Goal: Task Accomplishment & Management: Complete application form

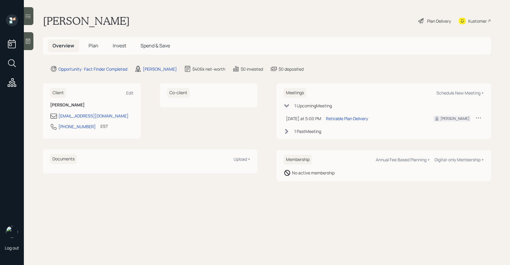
click at [436, 20] on div "Plan Delivery" at bounding box center [439, 21] width 24 height 6
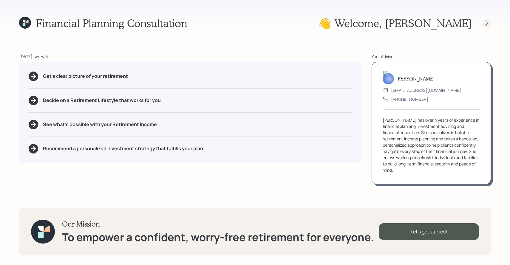
click at [488, 19] on div at bounding box center [487, 23] width 8 height 8
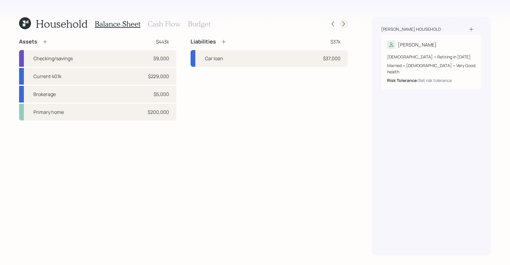
click at [343, 25] on icon at bounding box center [344, 23] width 2 height 5
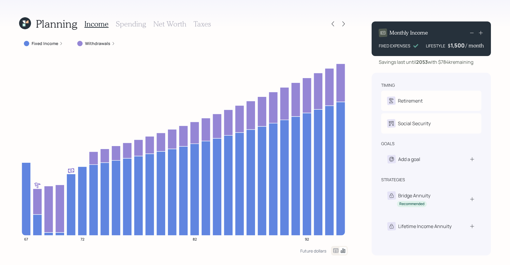
click at [126, 26] on h3 "Spending" at bounding box center [131, 24] width 30 height 9
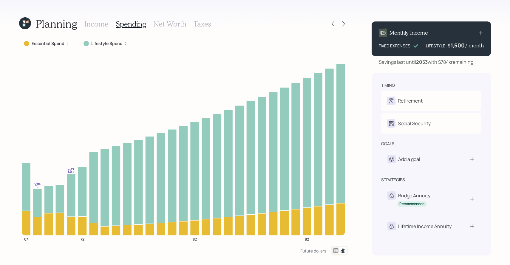
click at [103, 47] on div "Lifestyle Spend" at bounding box center [105, 43] width 53 height 11
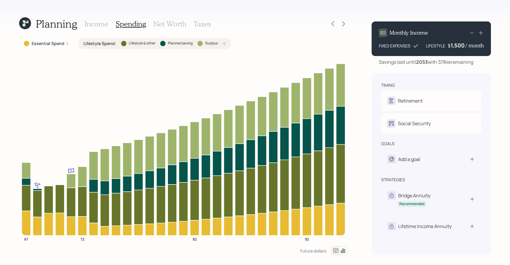
click at [98, 22] on h3 "Income" at bounding box center [96, 24] width 24 height 9
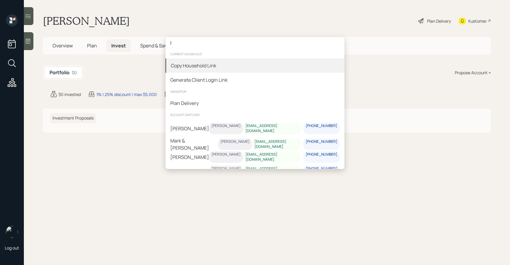
type input "l"
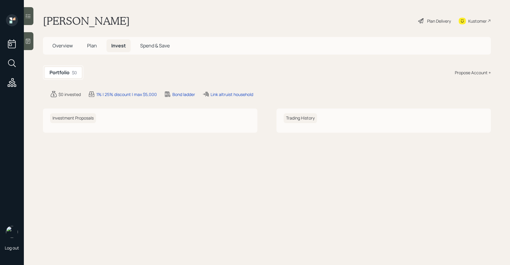
click at [112, 64] on div "l current household Copy Household Link Generate Client Login Link navigation P…" at bounding box center [255, 132] width 510 height 265
click at [441, 20] on div "Plan Delivery" at bounding box center [439, 21] width 24 height 6
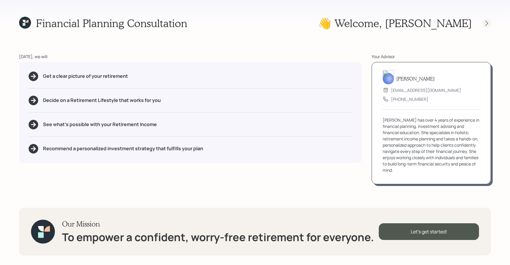
click at [485, 21] on icon at bounding box center [487, 23] width 6 height 6
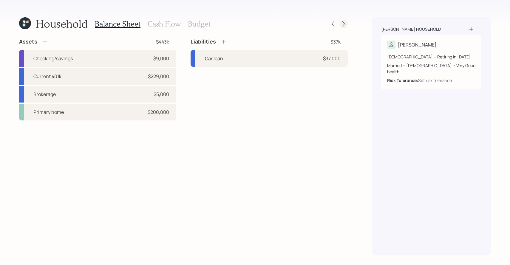
click at [344, 24] on icon at bounding box center [344, 24] width 6 height 6
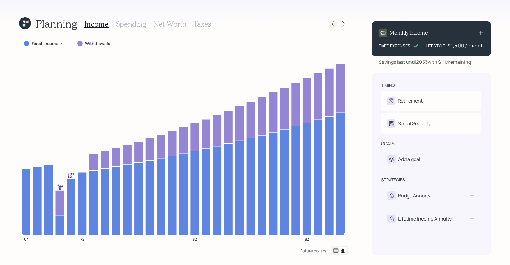
click at [336, 22] on icon at bounding box center [333, 24] width 6 height 6
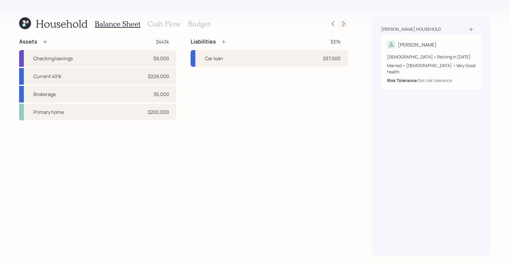
click at [343, 25] on icon at bounding box center [344, 24] width 6 height 6
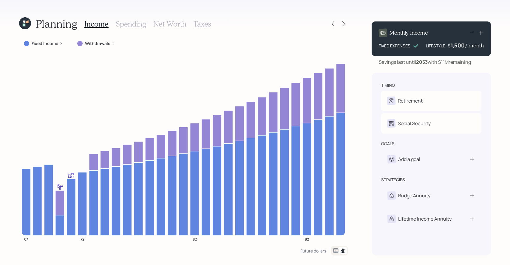
click at [126, 27] on h3 "Spending" at bounding box center [131, 24] width 30 height 9
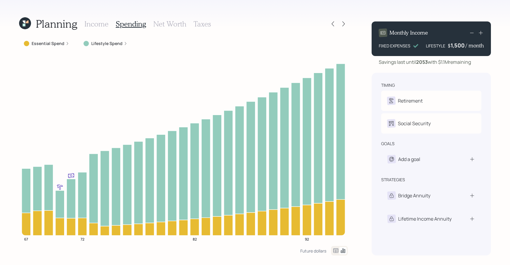
click at [98, 45] on label "Lifestyle Spend" at bounding box center [106, 44] width 31 height 6
